Goal: Task Accomplishment & Management: Complete application form

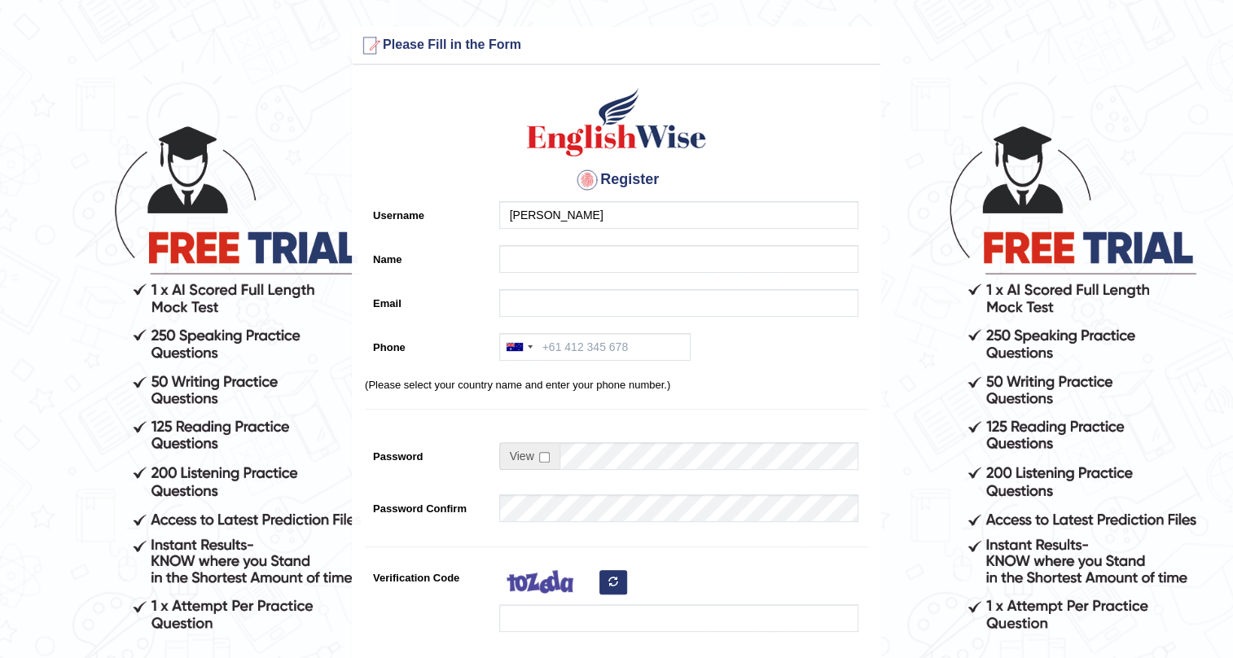
type input "[PERSON_NAME]"
click at [529, 258] on input "Name" at bounding box center [678, 259] width 359 height 28
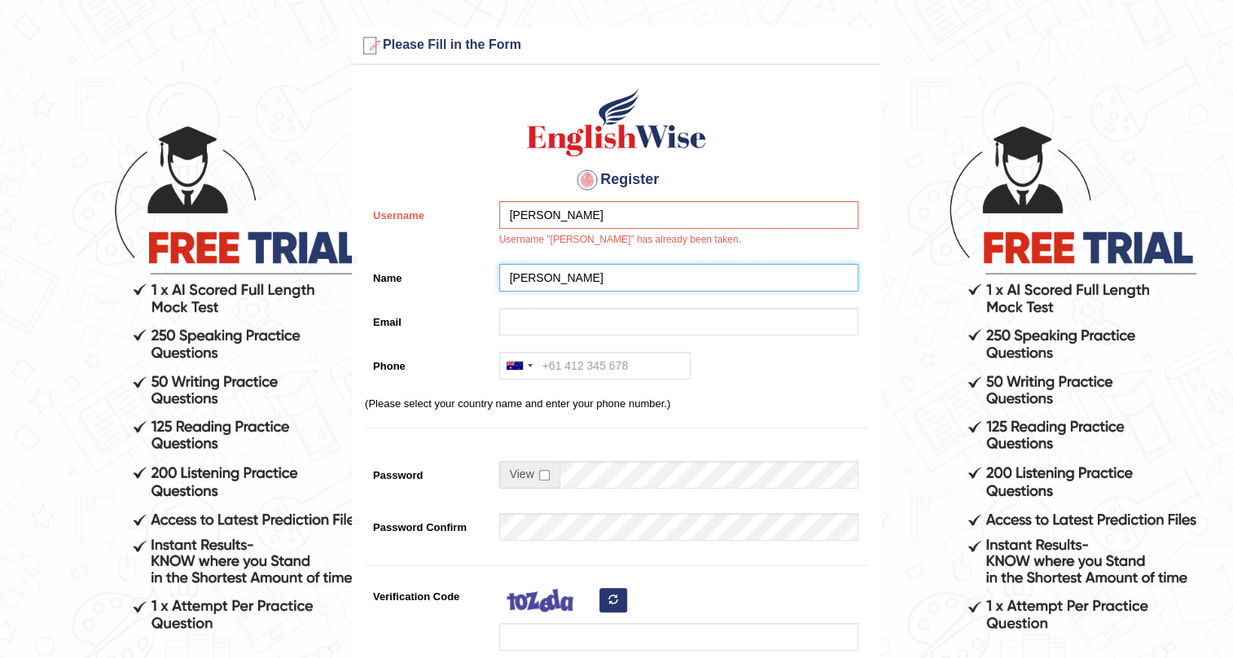
type input "[PERSON_NAME]"
click at [567, 318] on input "Email" at bounding box center [678, 322] width 359 height 28
click at [578, 217] on input "Monika" at bounding box center [678, 215] width 359 height 28
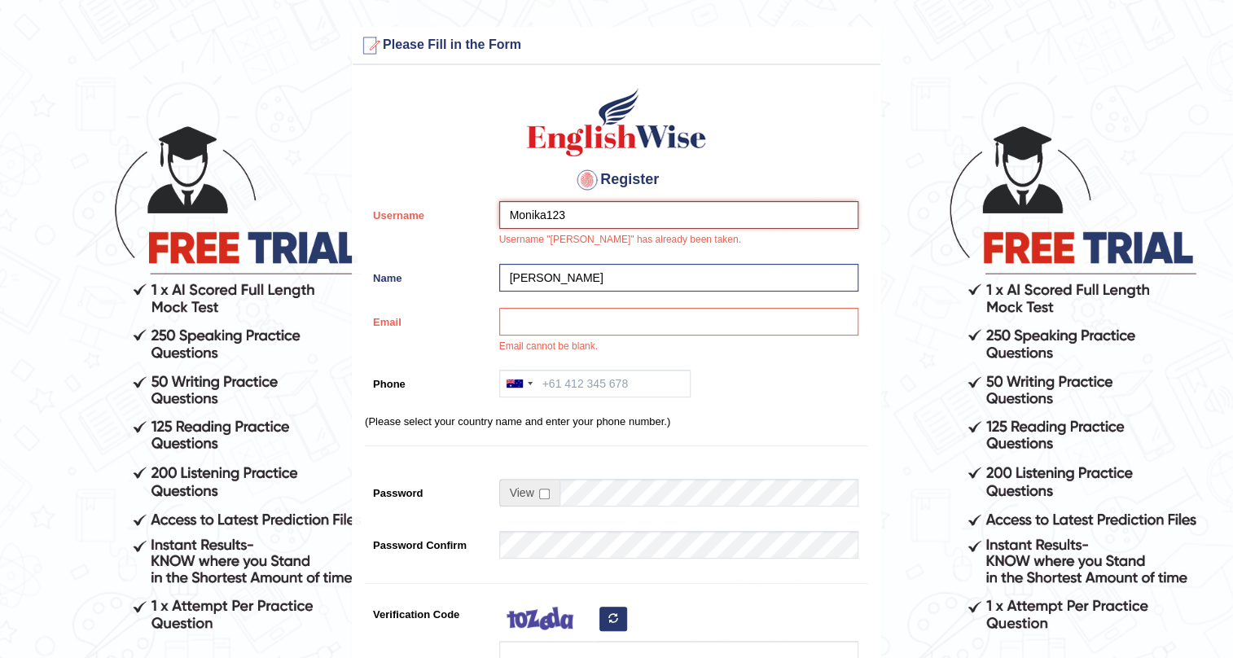
type input "Monika123"
click at [579, 280] on input "Monika" at bounding box center [678, 278] width 359 height 28
type input "Monik"
click at [651, 212] on input "Monika123" at bounding box center [678, 215] width 359 height 28
type input "Monika17"
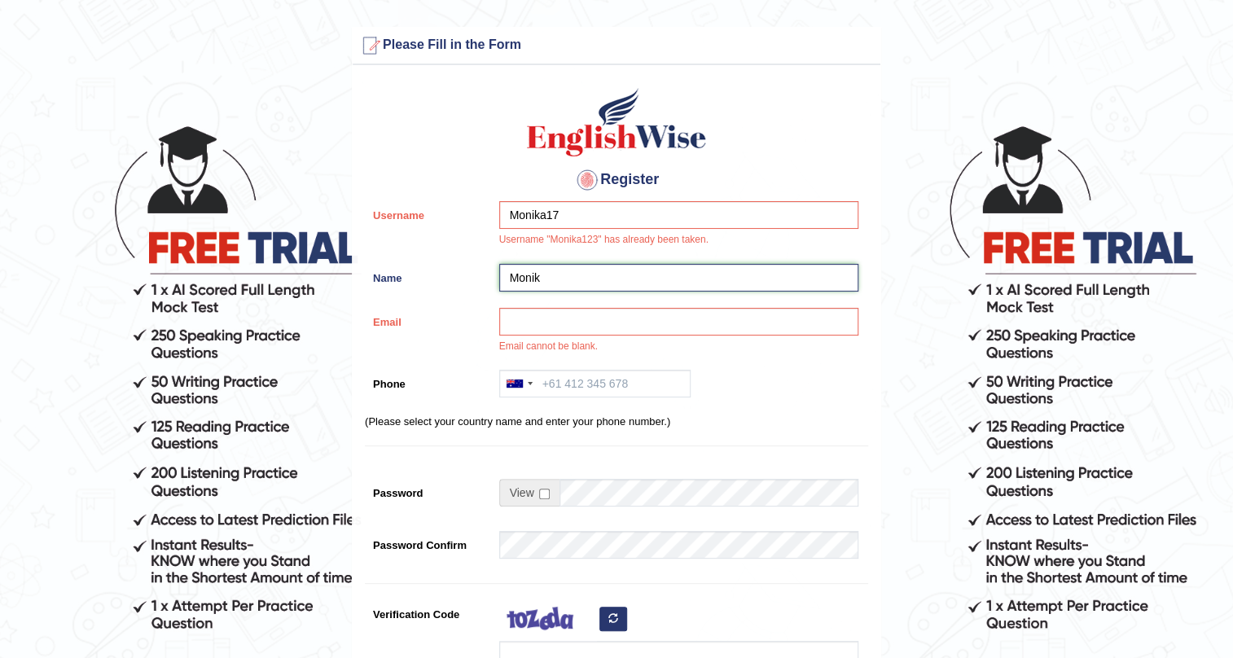
click at [545, 272] on input "Monik" at bounding box center [678, 278] width 359 height 28
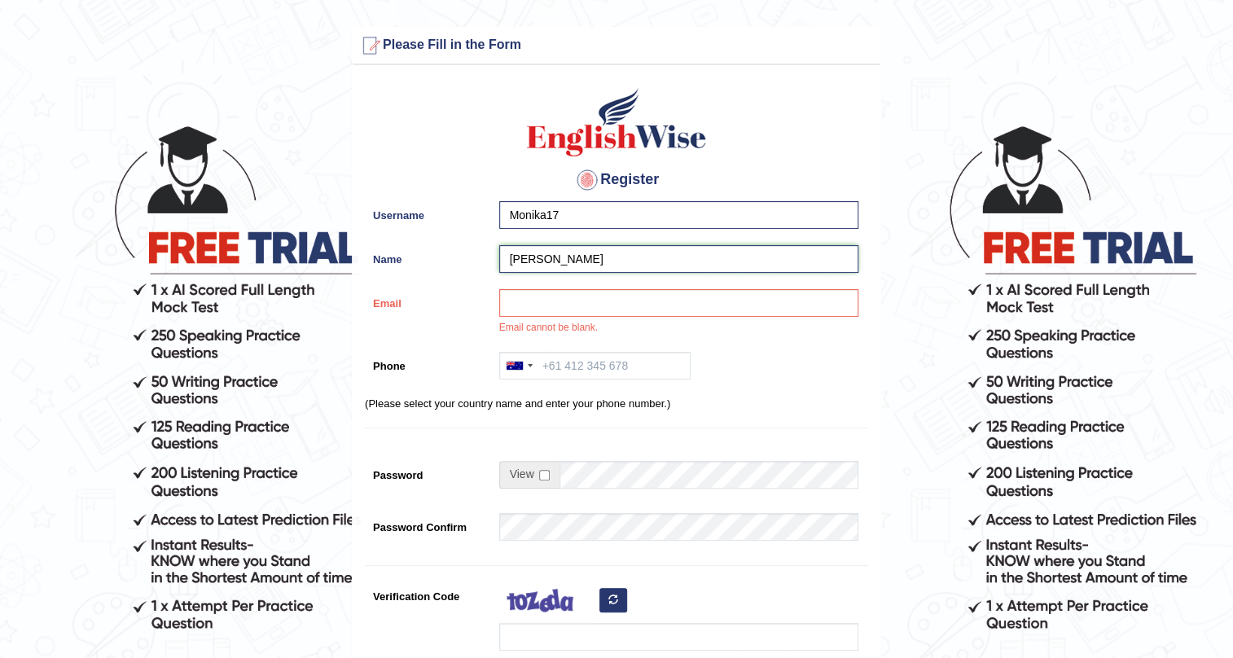
type input "Monika"
click at [542, 302] on input "Email" at bounding box center [678, 303] width 359 height 28
type input "sachinror138@gmail.com"
click at [592, 361] on input "Phone" at bounding box center [594, 366] width 191 height 28
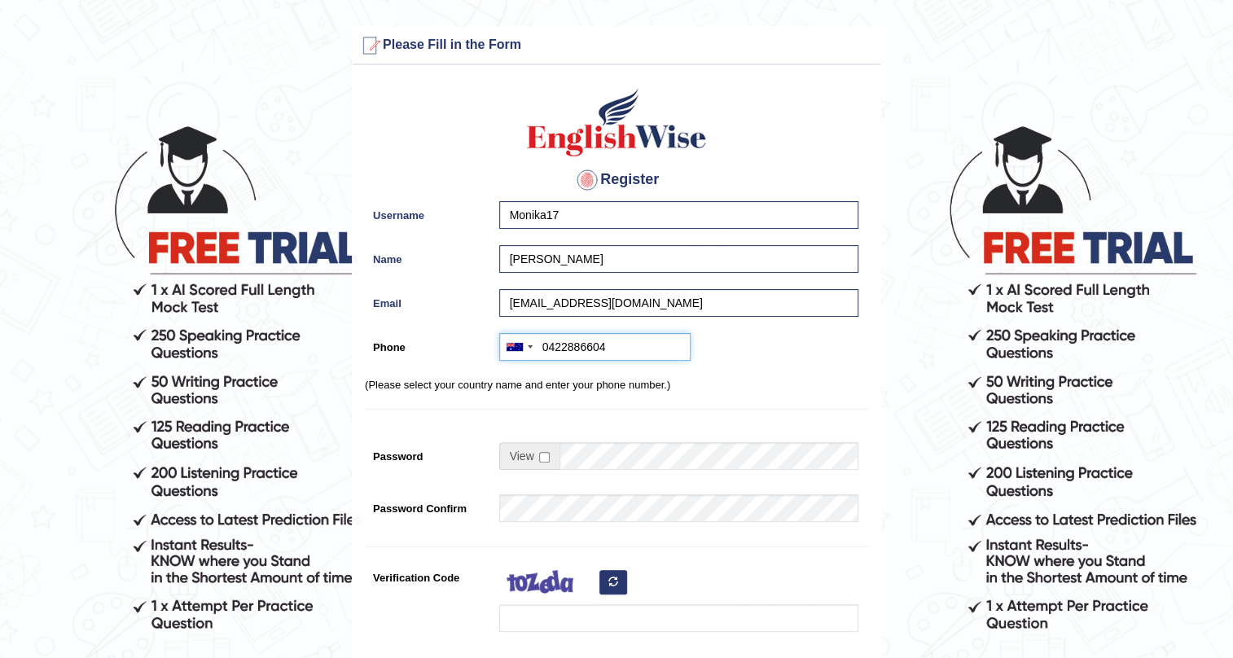
type input "0422886604"
click at [540, 453] on input "checkbox" at bounding box center [544, 457] width 11 height 11
checkbox input "true"
click at [578, 458] on input "Password" at bounding box center [708, 456] width 299 height 28
type input "Sheela123"
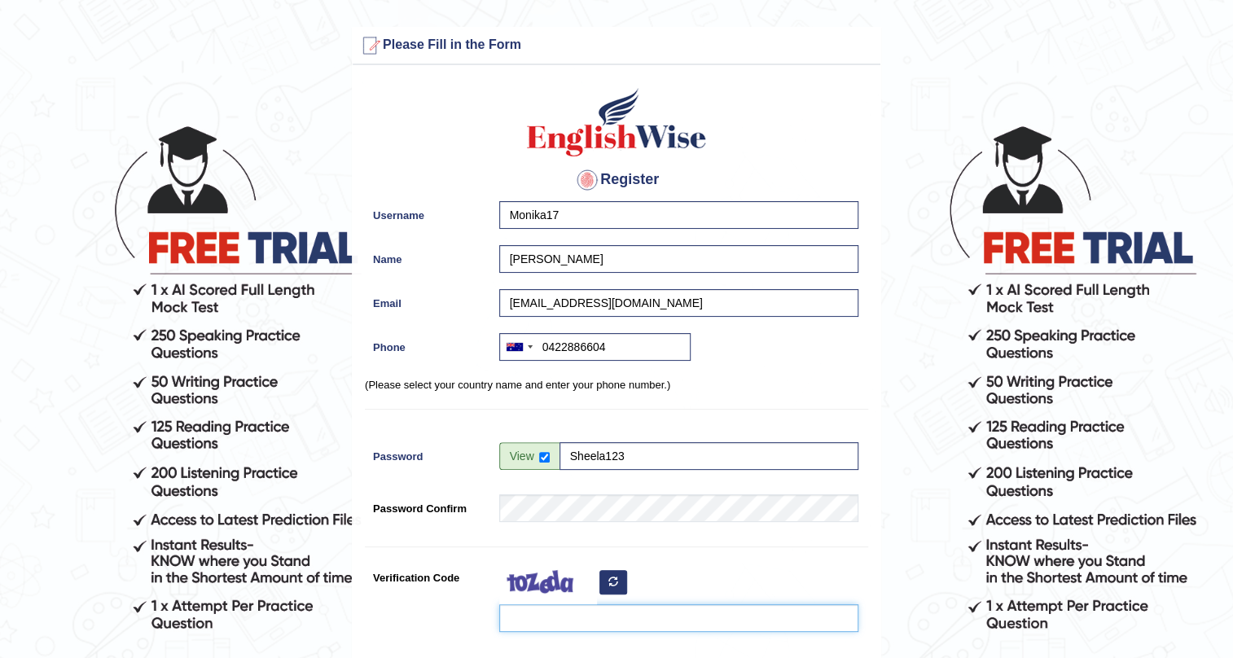
click at [553, 619] on input "Verification Code" at bounding box center [678, 618] width 359 height 28
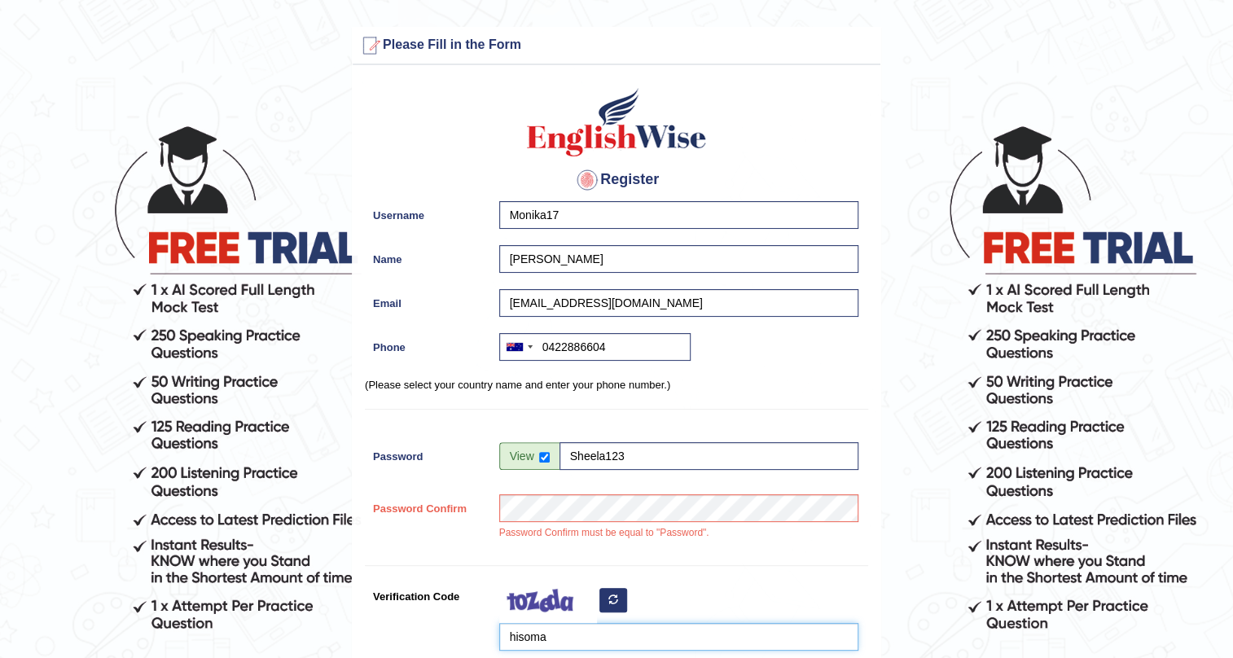
type input "hisoma"
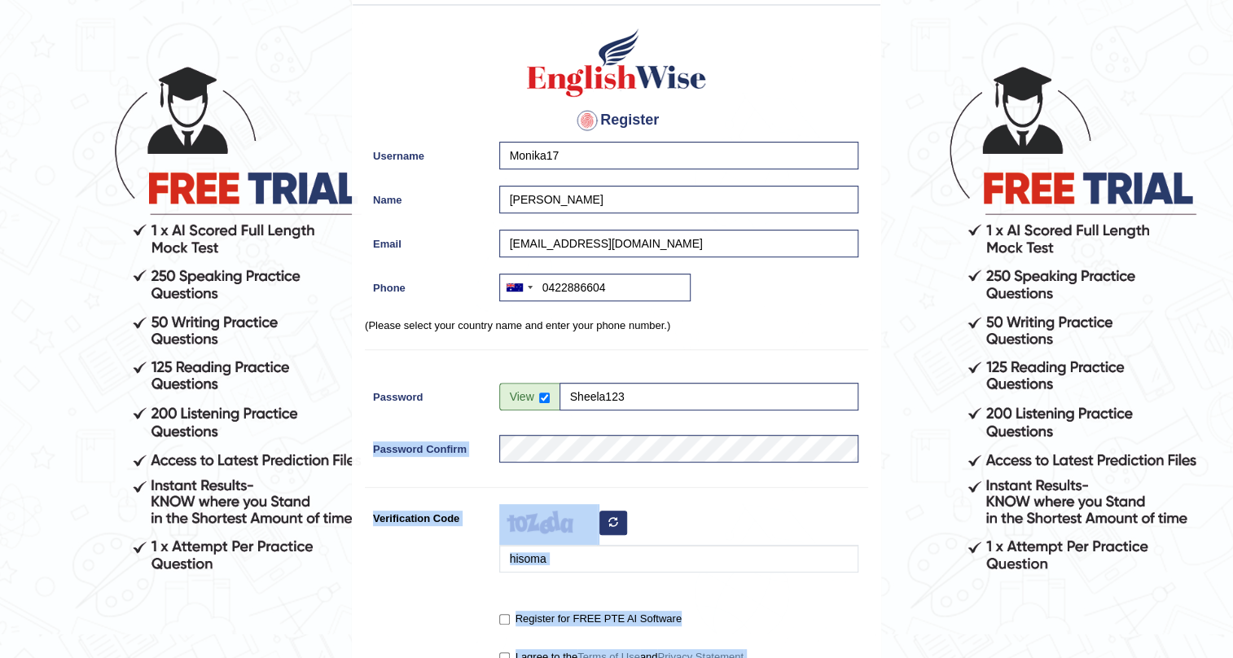
scroll to position [296, 0]
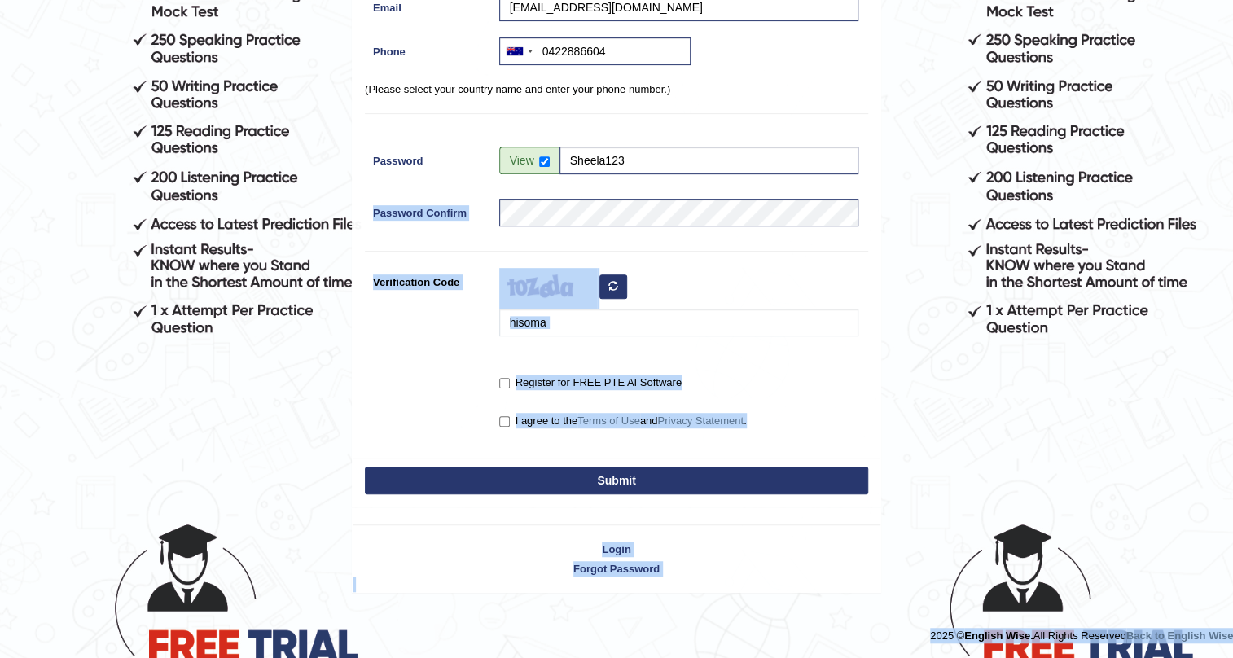
drag, startPoint x: 721, startPoint y: 531, endPoint x: 521, endPoint y: 686, distance: 253.5
click at [521, 362] on html "Please fix the following errors: Please Fill in the Form Register Username Moni…" at bounding box center [616, 33] width 1233 height 658
click at [177, 491] on form "Please fix the following errors: Please Fill in the Form Register Username Moni…" at bounding box center [616, 161] width 1228 height 861
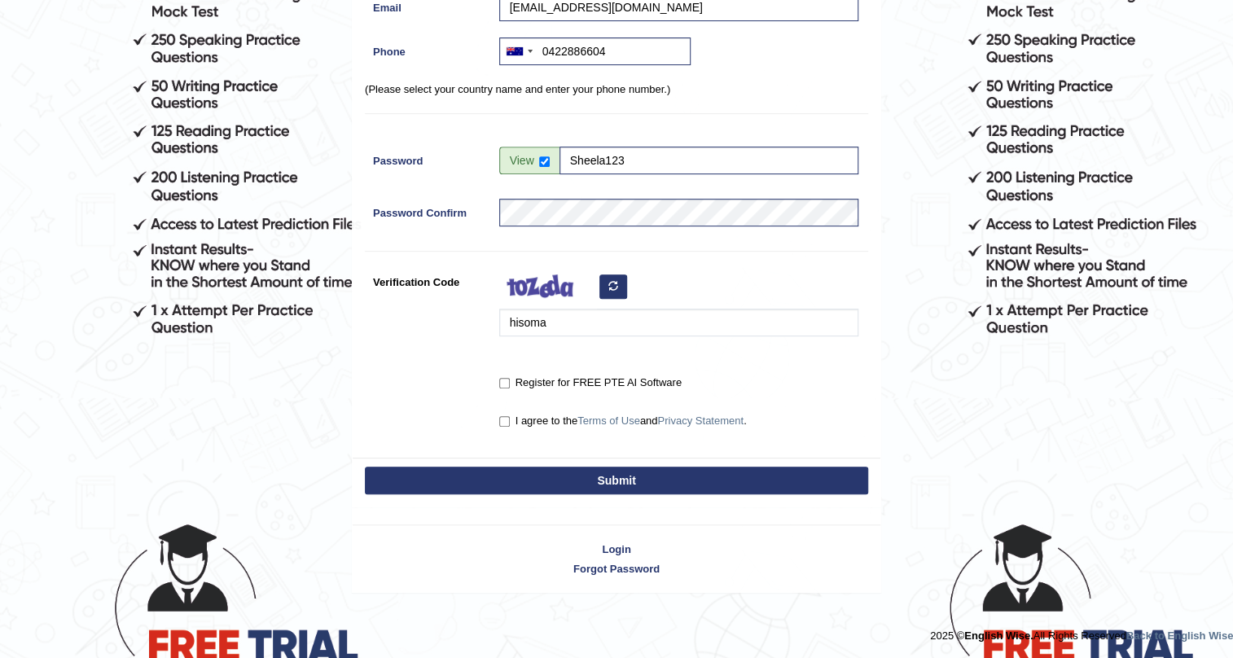
click at [511, 379] on label "Register for FREE PTE AI Software" at bounding box center [590, 382] width 182 height 16
click at [510, 379] on input "Register for FREE PTE AI Software" at bounding box center [504, 383] width 11 height 11
checkbox input "true"
click at [502, 418] on input "I agree to the Terms of Use and Privacy Statement ." at bounding box center [504, 421] width 11 height 11
checkbox input "true"
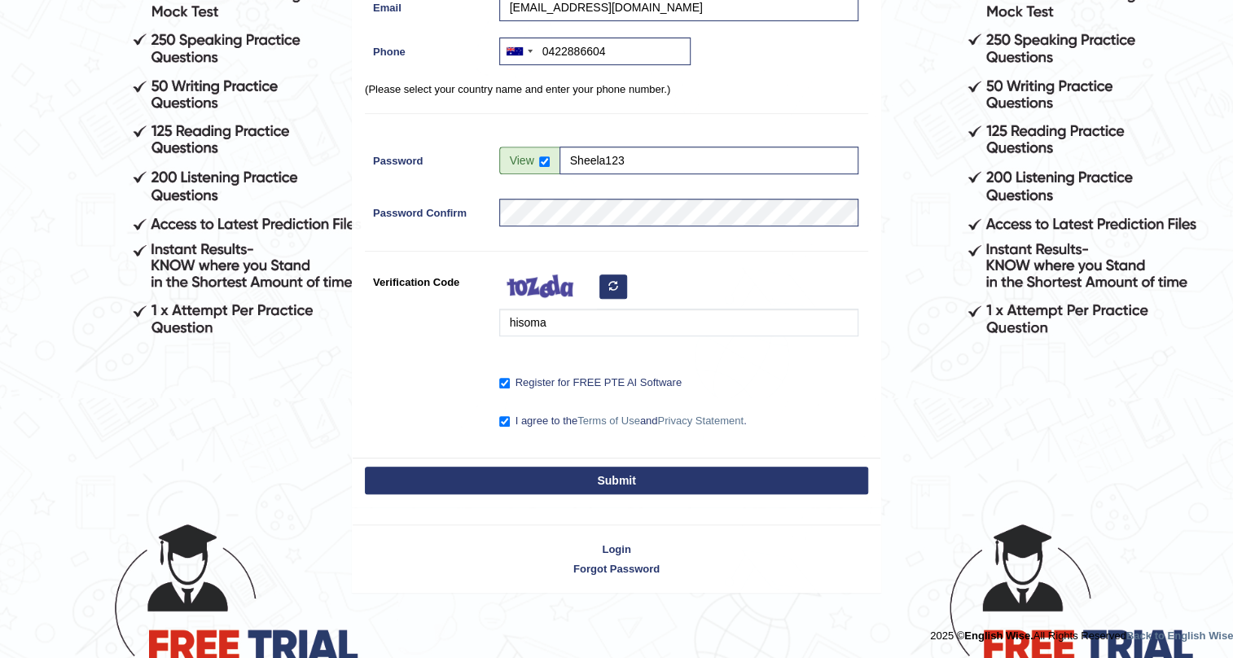
click at [528, 485] on button "Submit" at bounding box center [616, 480] width 503 height 28
type input "+61422886604"
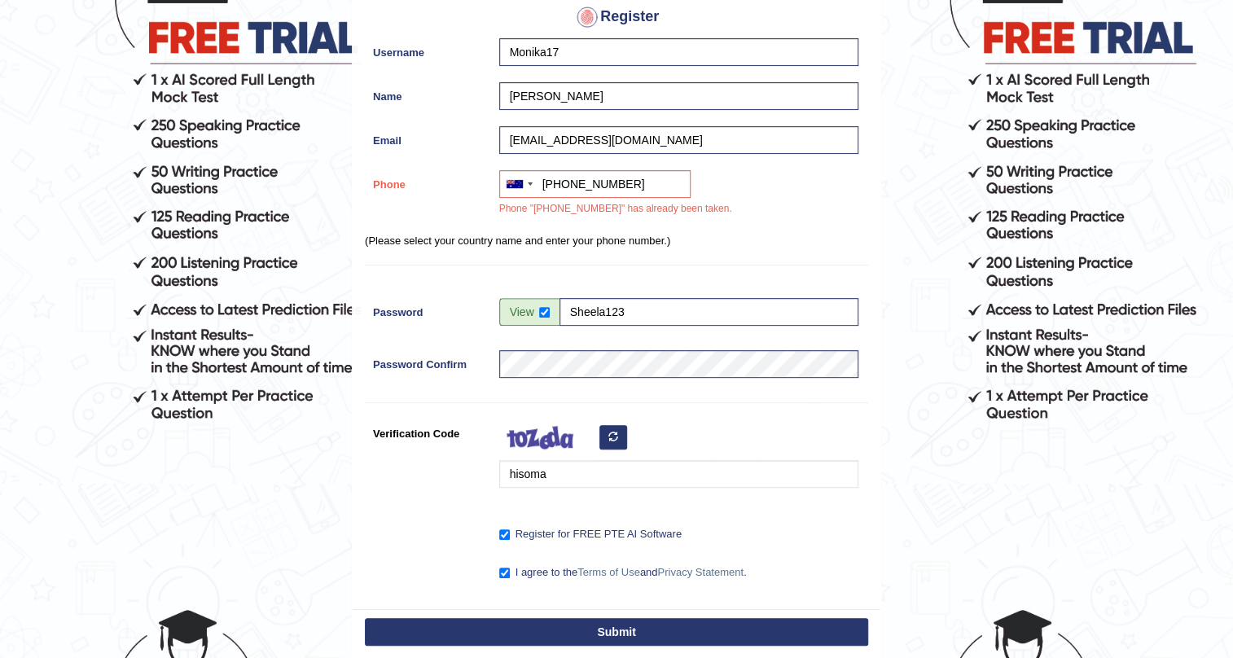
scroll to position [195, 0]
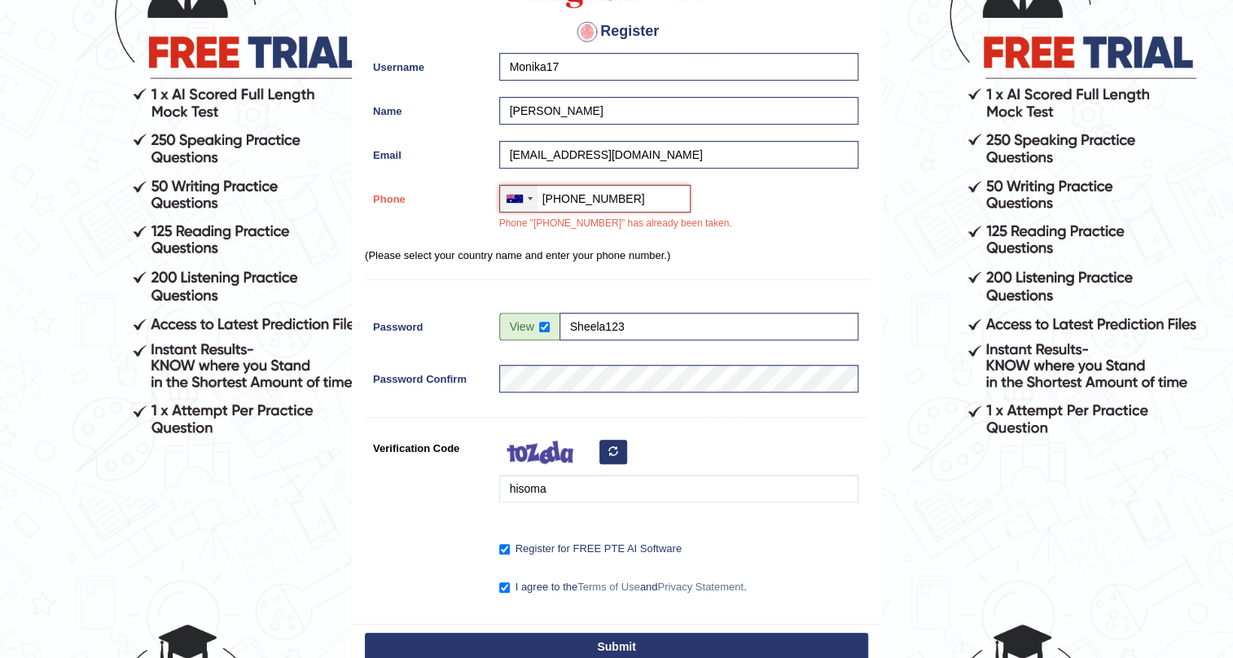
drag, startPoint x: 633, startPoint y: 200, endPoint x: 507, endPoint y: 196, distance: 125.4
click at [511, 196] on div "Australia +61 India (भारत) +91 New Zealand +64 United States +1 Canada +1 Unite…" at bounding box center [594, 199] width 191 height 28
click at [870, 204] on div "Register Username Monika17 Name Monika Email sachinror138@gmail.com Phone Austr…" at bounding box center [616, 274] width 528 height 698
drag, startPoint x: 643, startPoint y: 190, endPoint x: 536, endPoint y: 195, distance: 106.8
click at [536, 195] on input "+61422886604" at bounding box center [594, 199] width 191 height 28
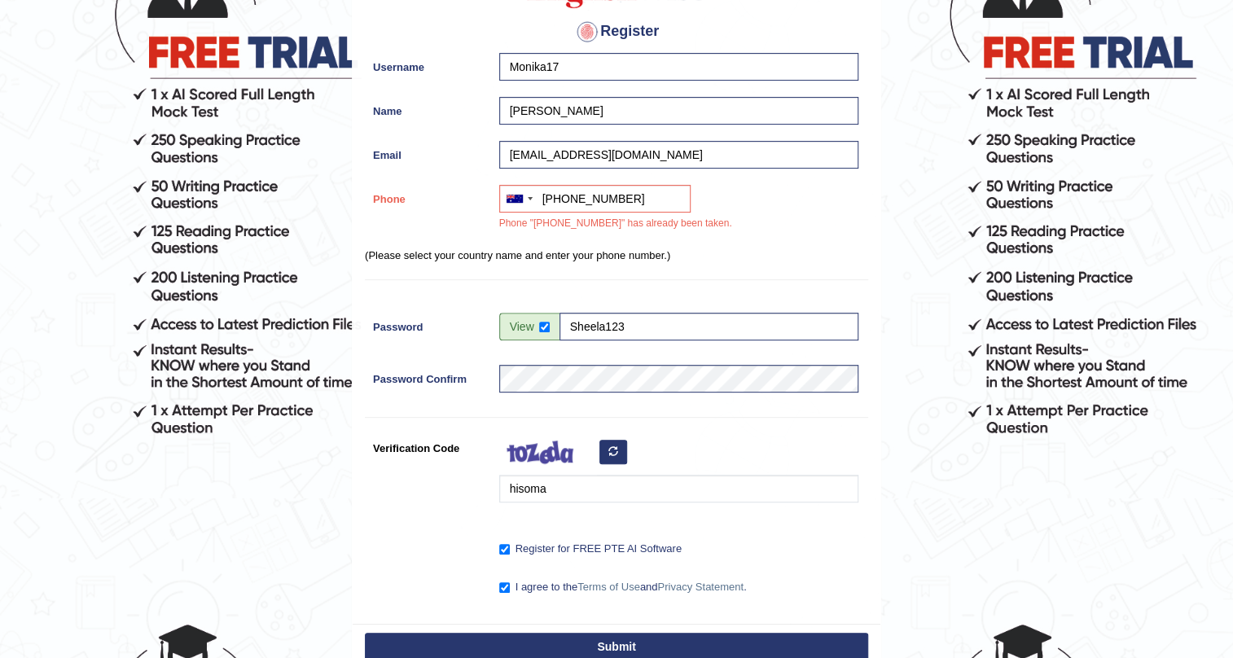
click at [827, 233] on div "Australia +61 India (भारत) +91 New Zealand +64 United States +1 Canada +1 Unite…" at bounding box center [674, 212] width 367 height 55
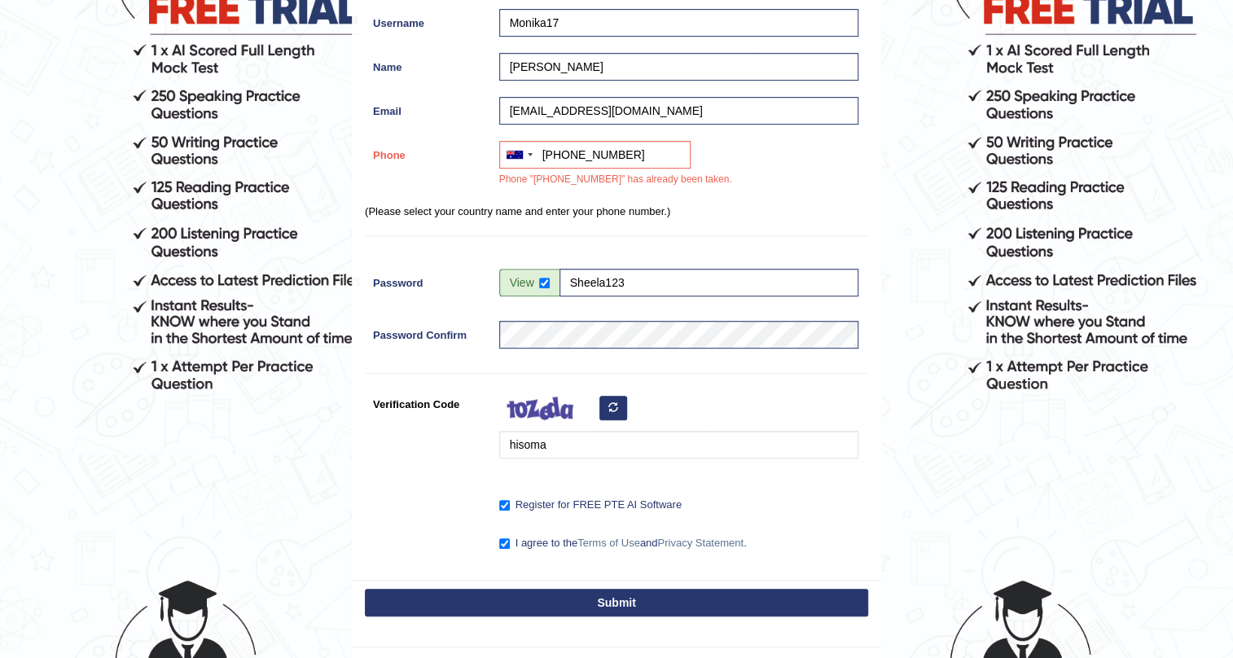
scroll to position [361, 0]
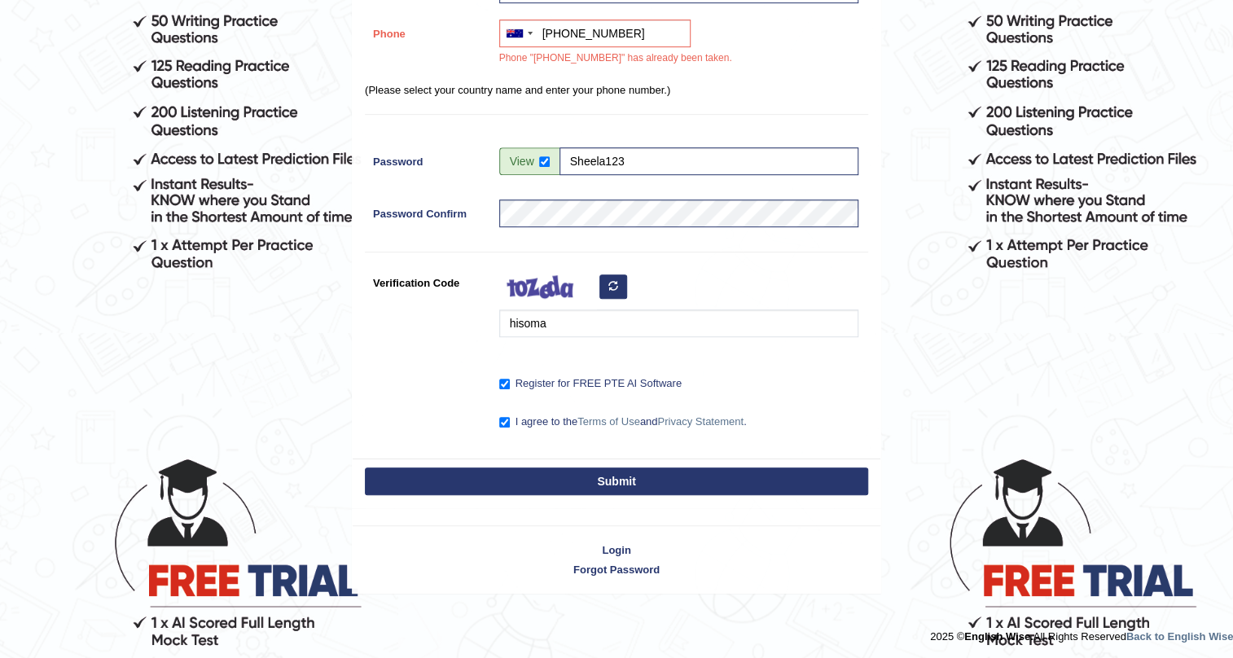
click at [643, 473] on button "Submit" at bounding box center [616, 481] width 503 height 28
click at [621, 554] on link "Login" at bounding box center [616, 549] width 528 height 15
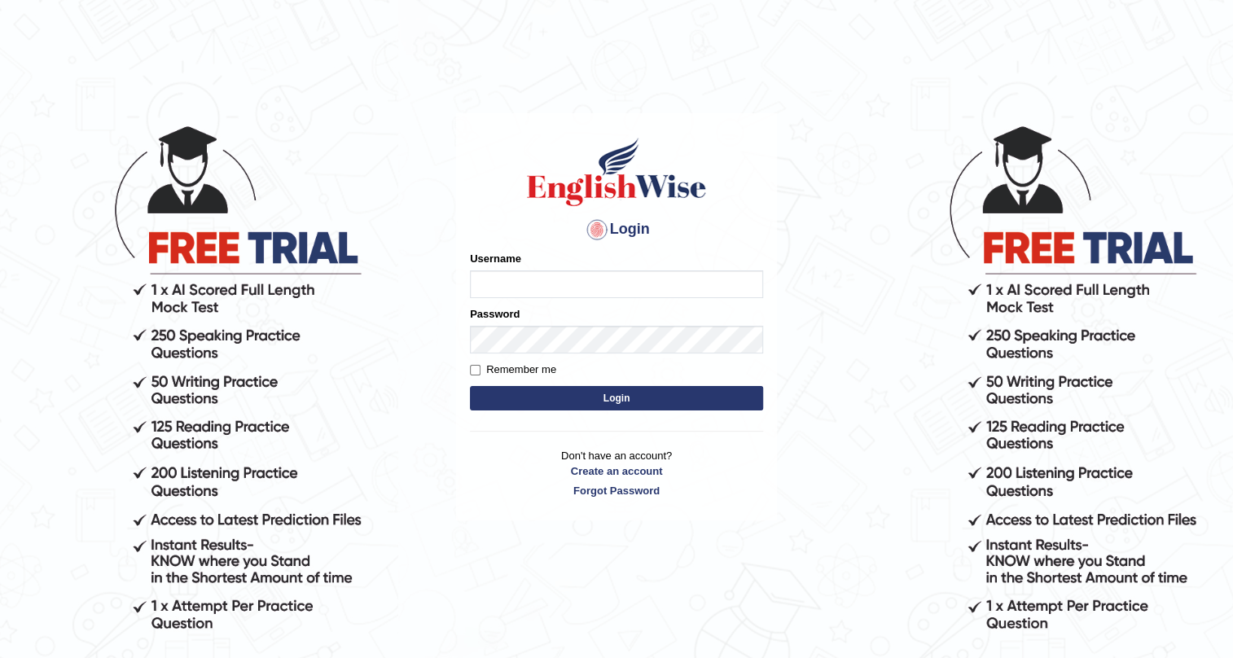
click at [635, 289] on input "Username" at bounding box center [616, 284] width 293 height 28
type input "Monika123"
drag, startPoint x: 611, startPoint y: 390, endPoint x: 615, endPoint y: 398, distance: 9.1
click at [615, 398] on button "Login" at bounding box center [616, 398] width 293 height 24
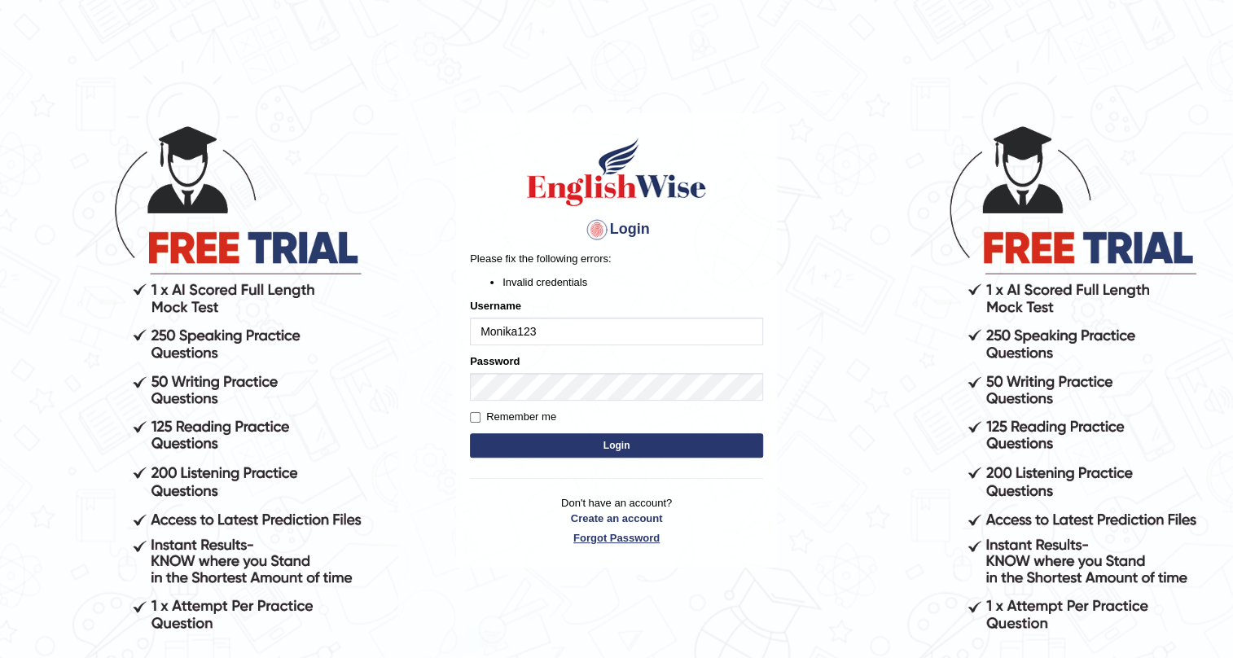
click at [627, 535] on link "Forgot Password" at bounding box center [616, 537] width 293 height 15
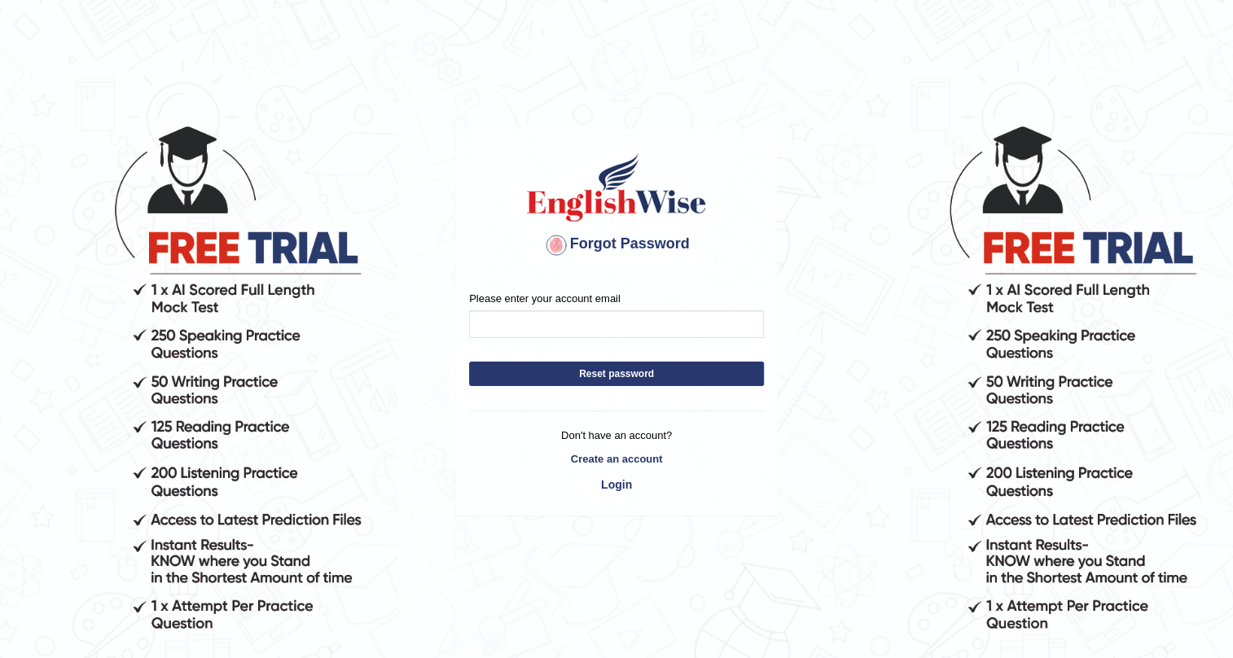
click at [597, 321] on input "Please enter your account email" at bounding box center [616, 324] width 295 height 28
type input "[EMAIL_ADDRESS][DOMAIN_NAME]"
click at [599, 366] on button "Reset password" at bounding box center [616, 373] width 295 height 24
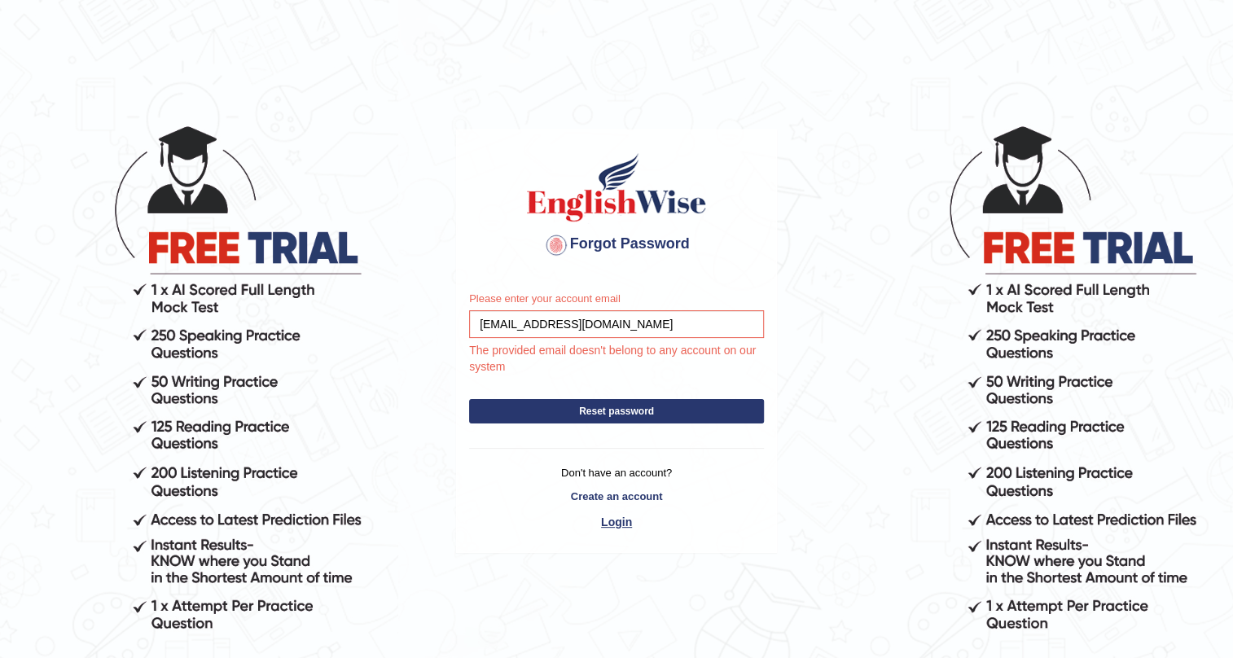
click at [620, 521] on link "Login" at bounding box center [616, 522] width 295 height 28
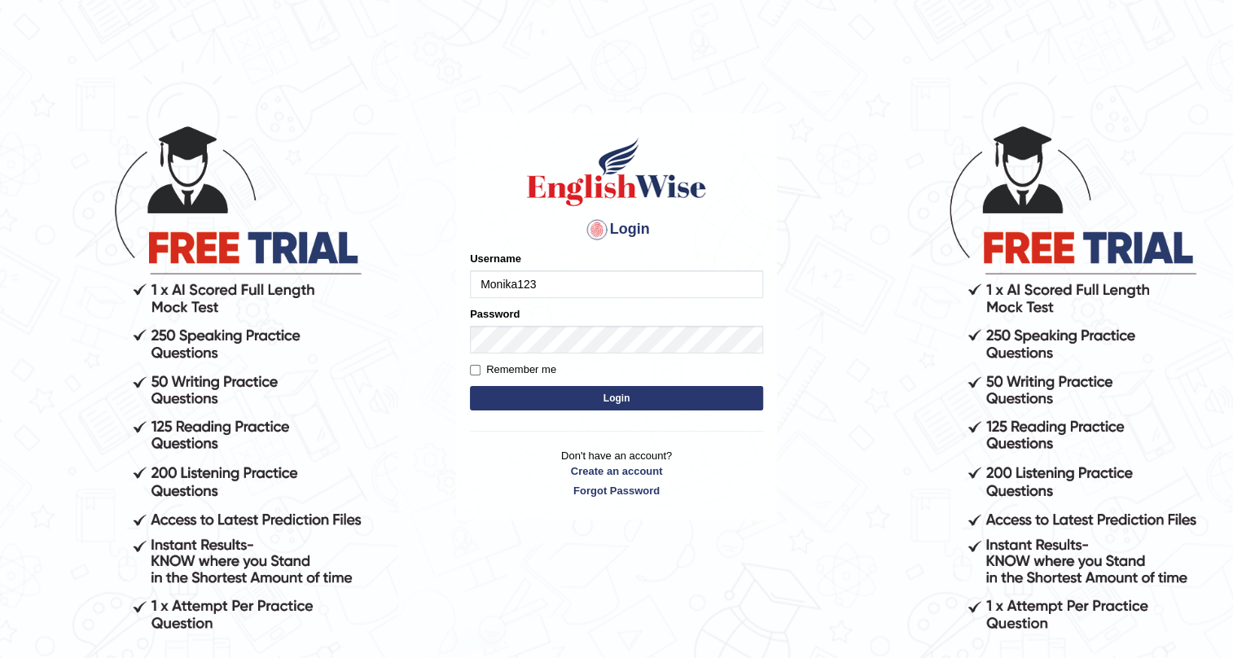
type input "Monika123"
click at [567, 404] on button "Login" at bounding box center [616, 398] width 293 height 24
